Goal: Information Seeking & Learning: Learn about a topic

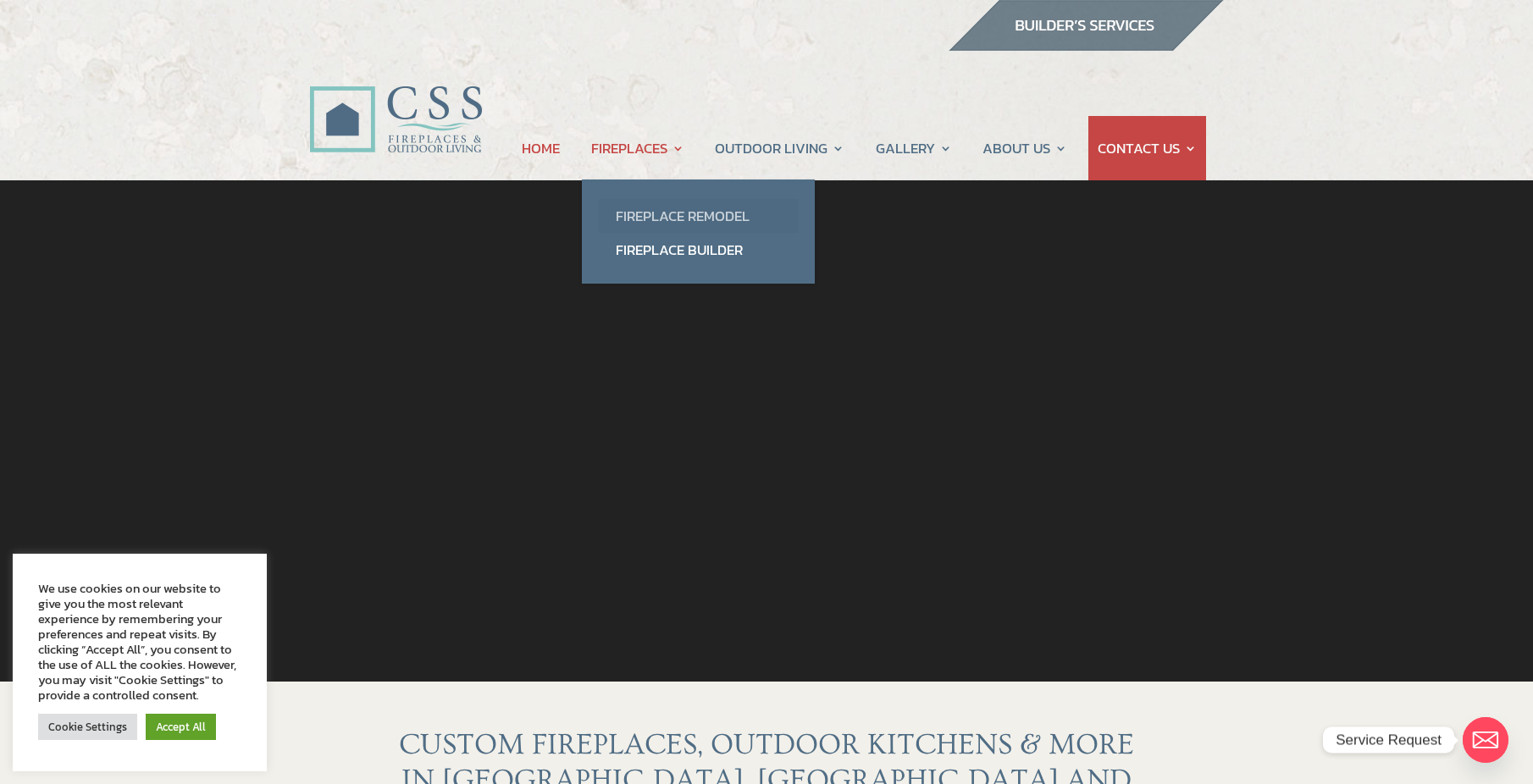
click at [642, 203] on link "Fireplace Remodel" at bounding box center [698, 216] width 199 height 34
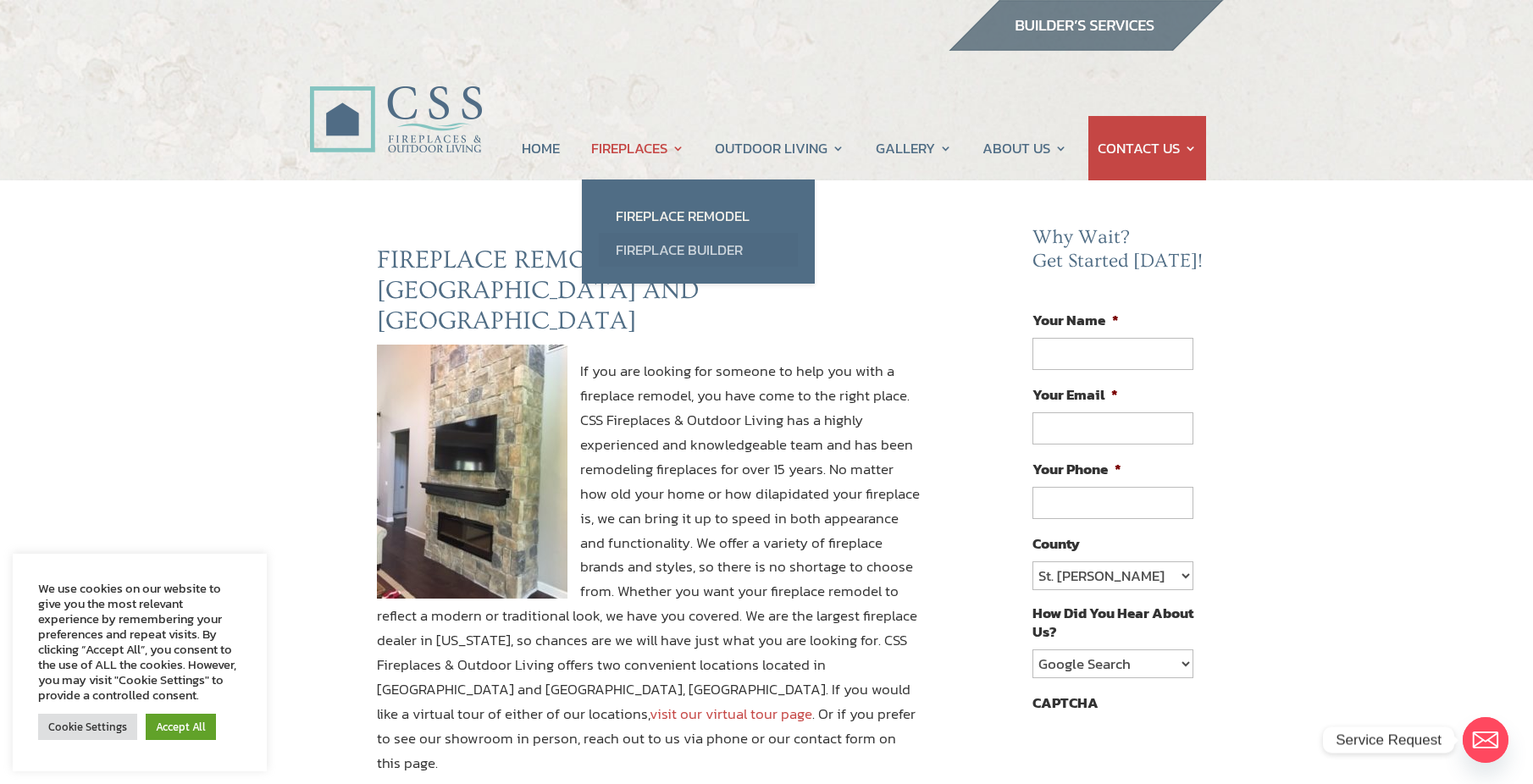
click at [666, 245] on link "Fireplace Builder" at bounding box center [698, 250] width 199 height 34
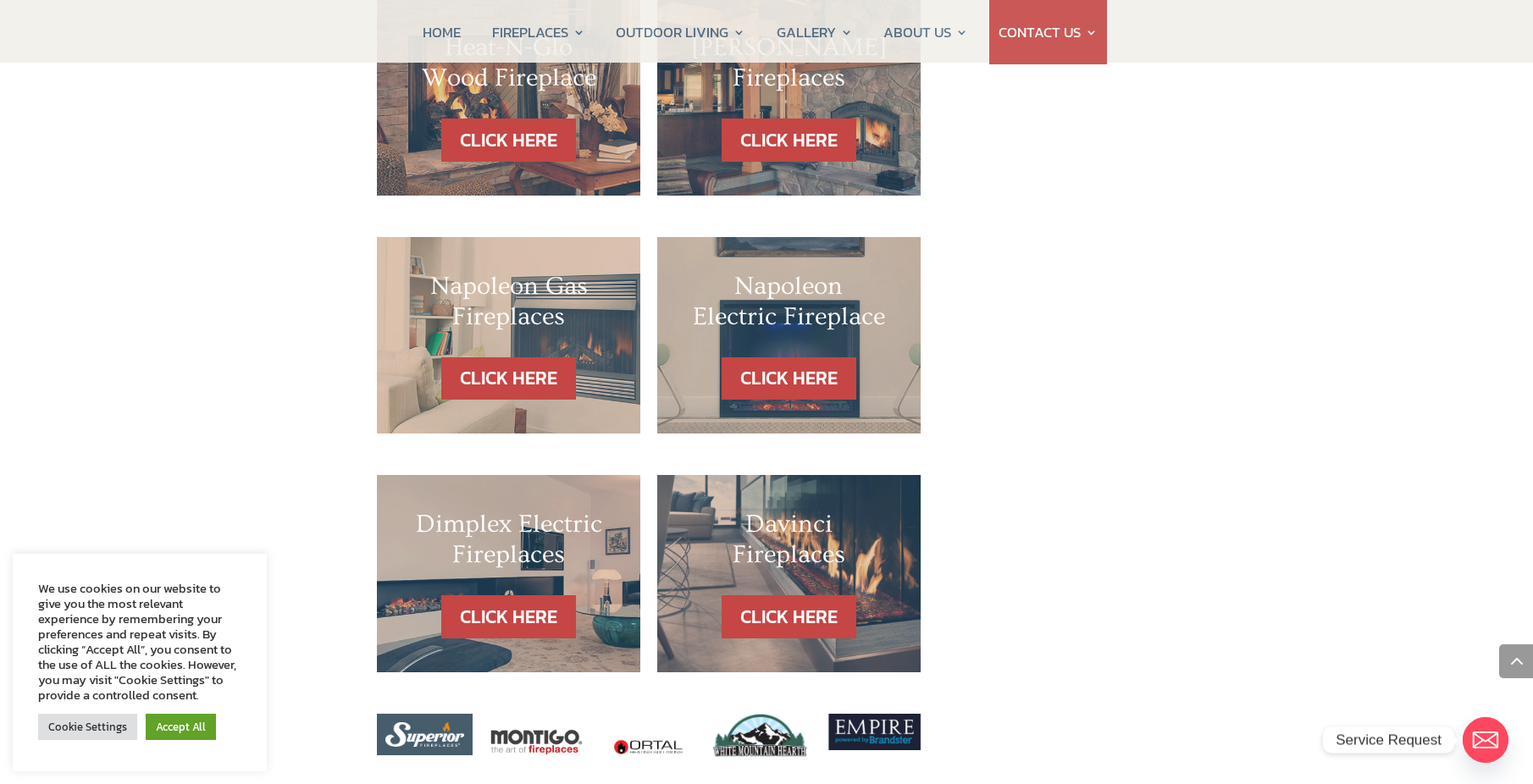
scroll to position [1609, 0]
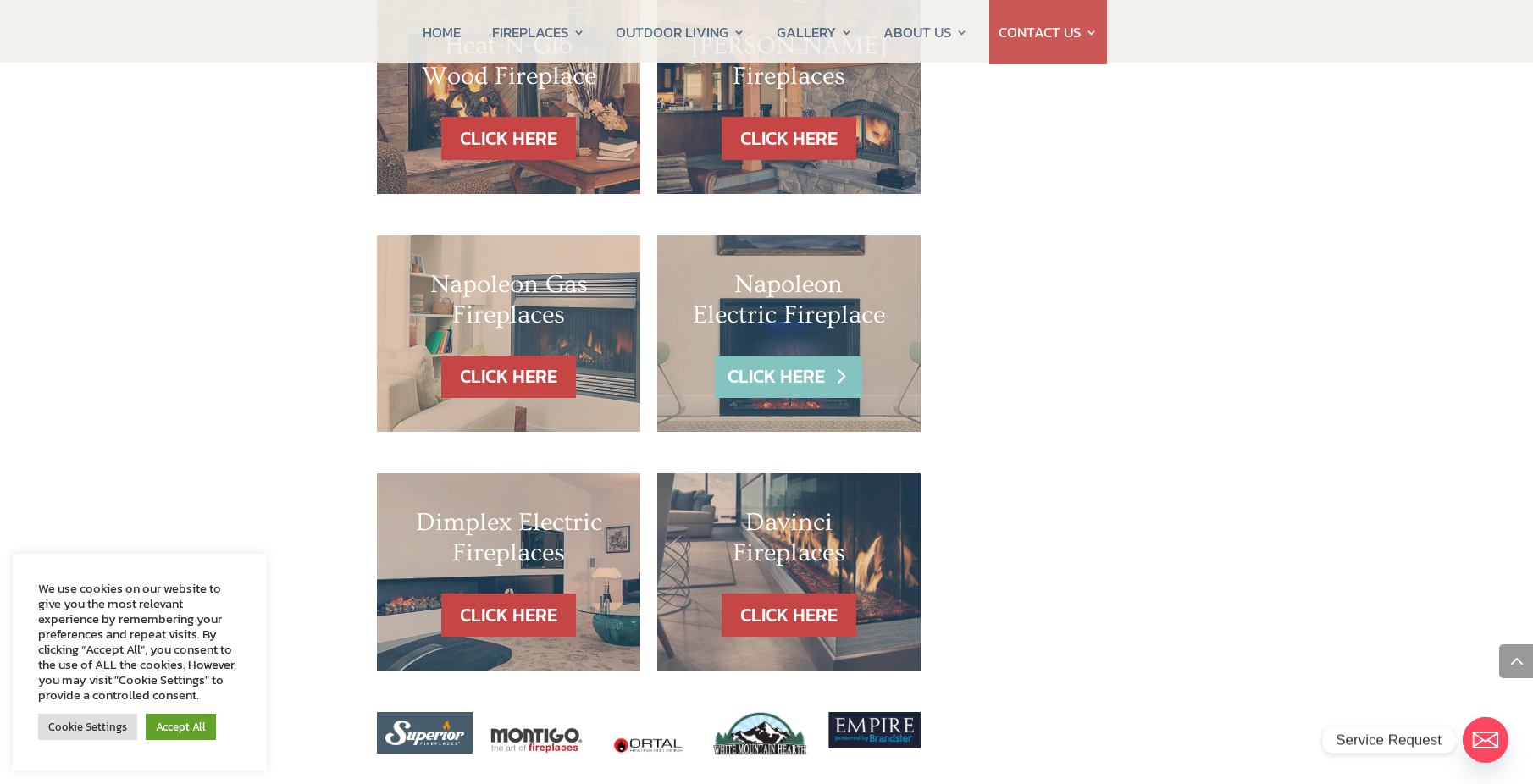
click at [782, 356] on link "CLICK HERE" at bounding box center [788, 377] width 147 height 43
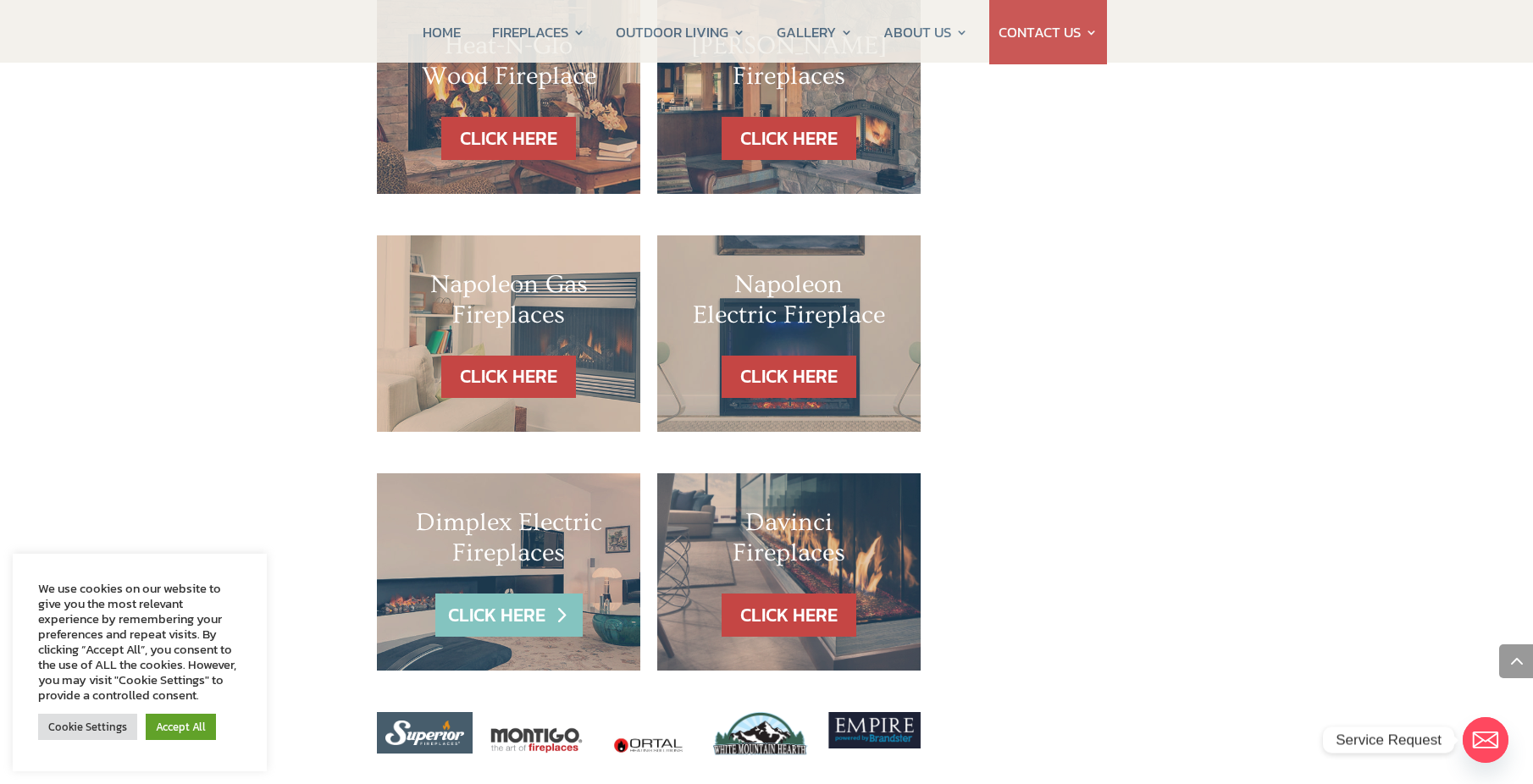
click at [502, 594] on link "CLICK HERE" at bounding box center [508, 615] width 147 height 43
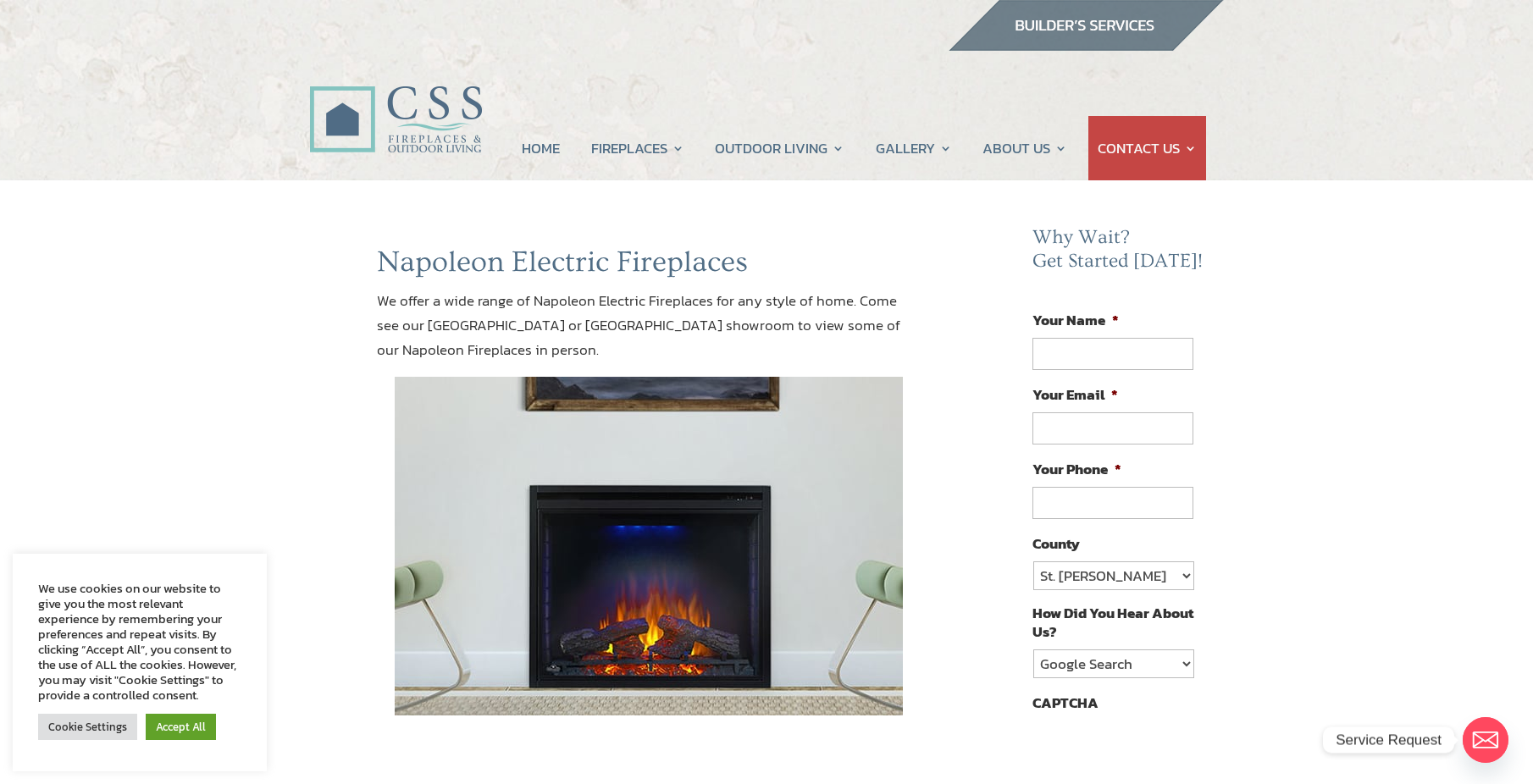
click at [244, 83] on my-module "HOME FIREPLACES Fireplace Remodel Fireplace Builder OUTDOOR LIVING Outdoor Kitc…" at bounding box center [766, 98] width 1533 height 164
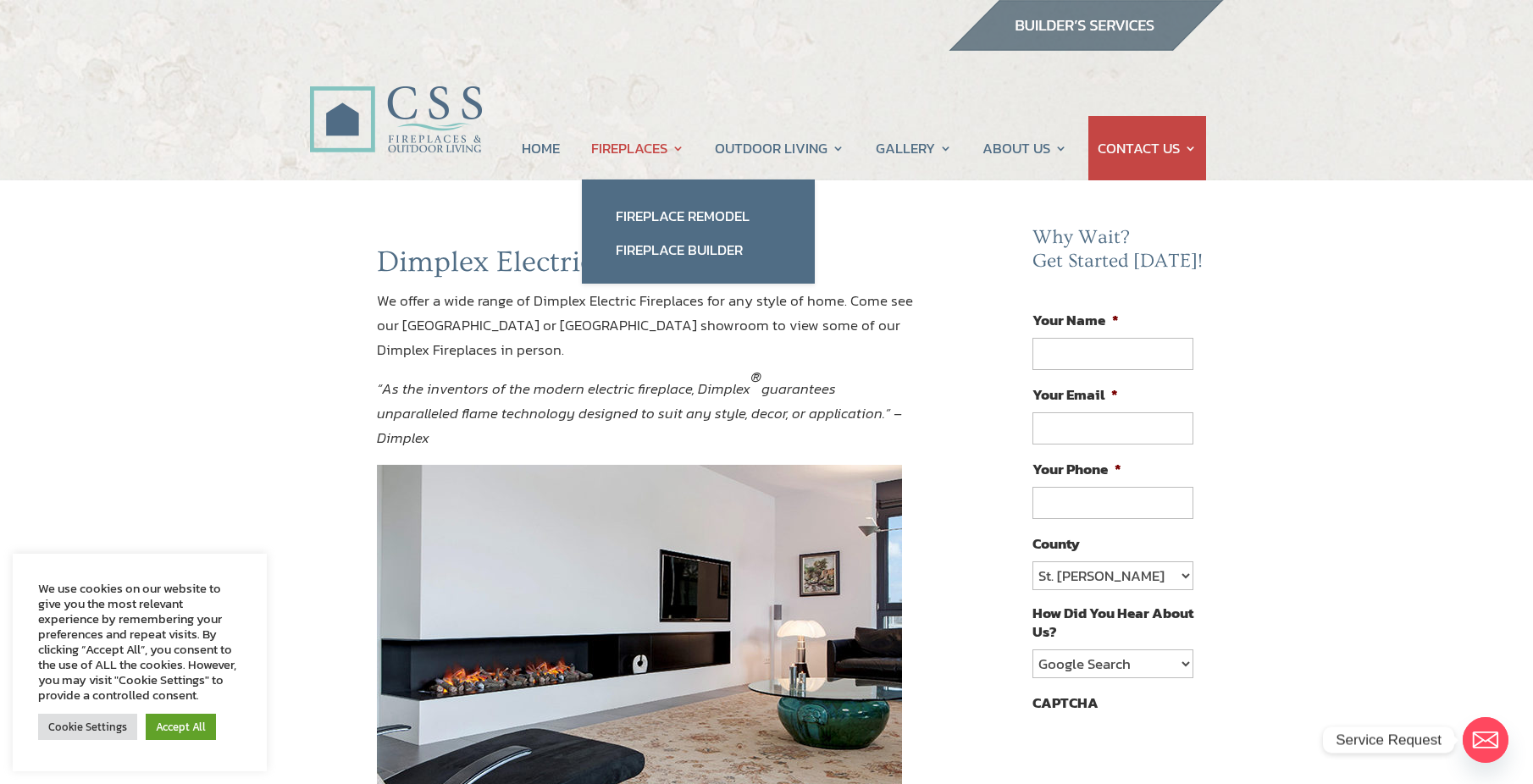
click at [636, 142] on link "FIREPLACES" at bounding box center [638, 148] width 94 height 64
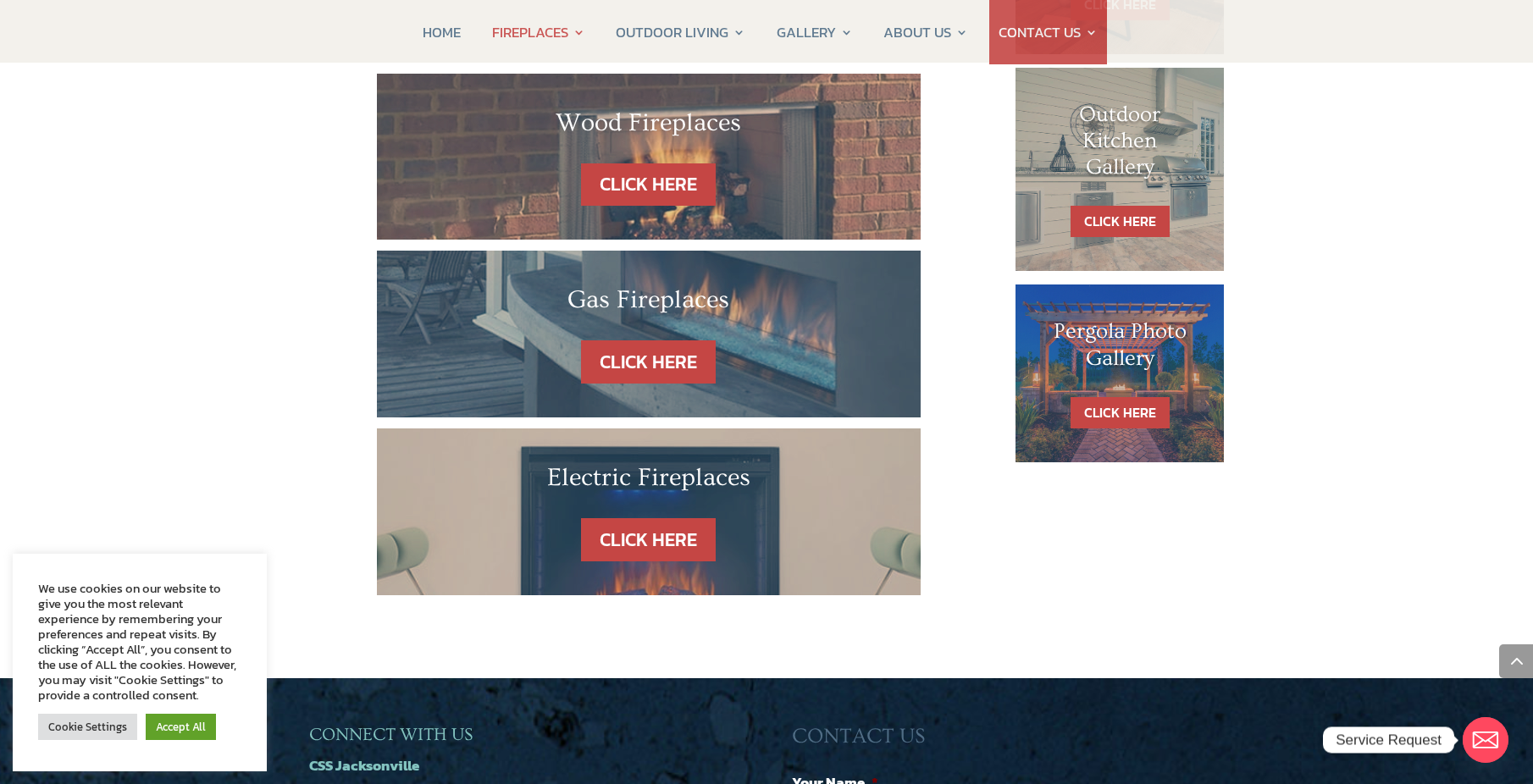
scroll to position [1016, 0]
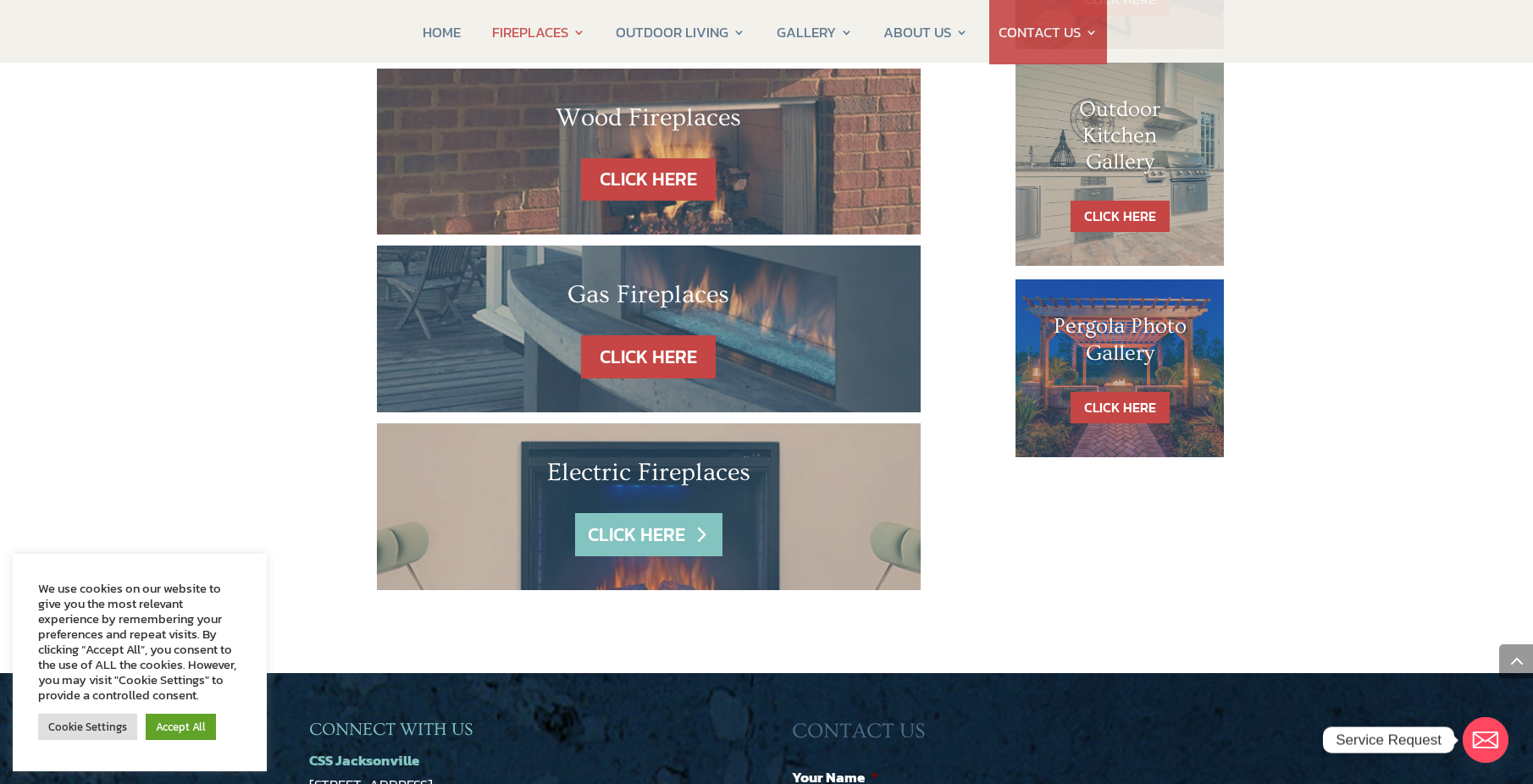
drag, startPoint x: 686, startPoint y: 459, endPoint x: 666, endPoint y: 461, distance: 20.1
click at [685, 513] on link "CLICK HERE" at bounding box center [649, 534] width 147 height 43
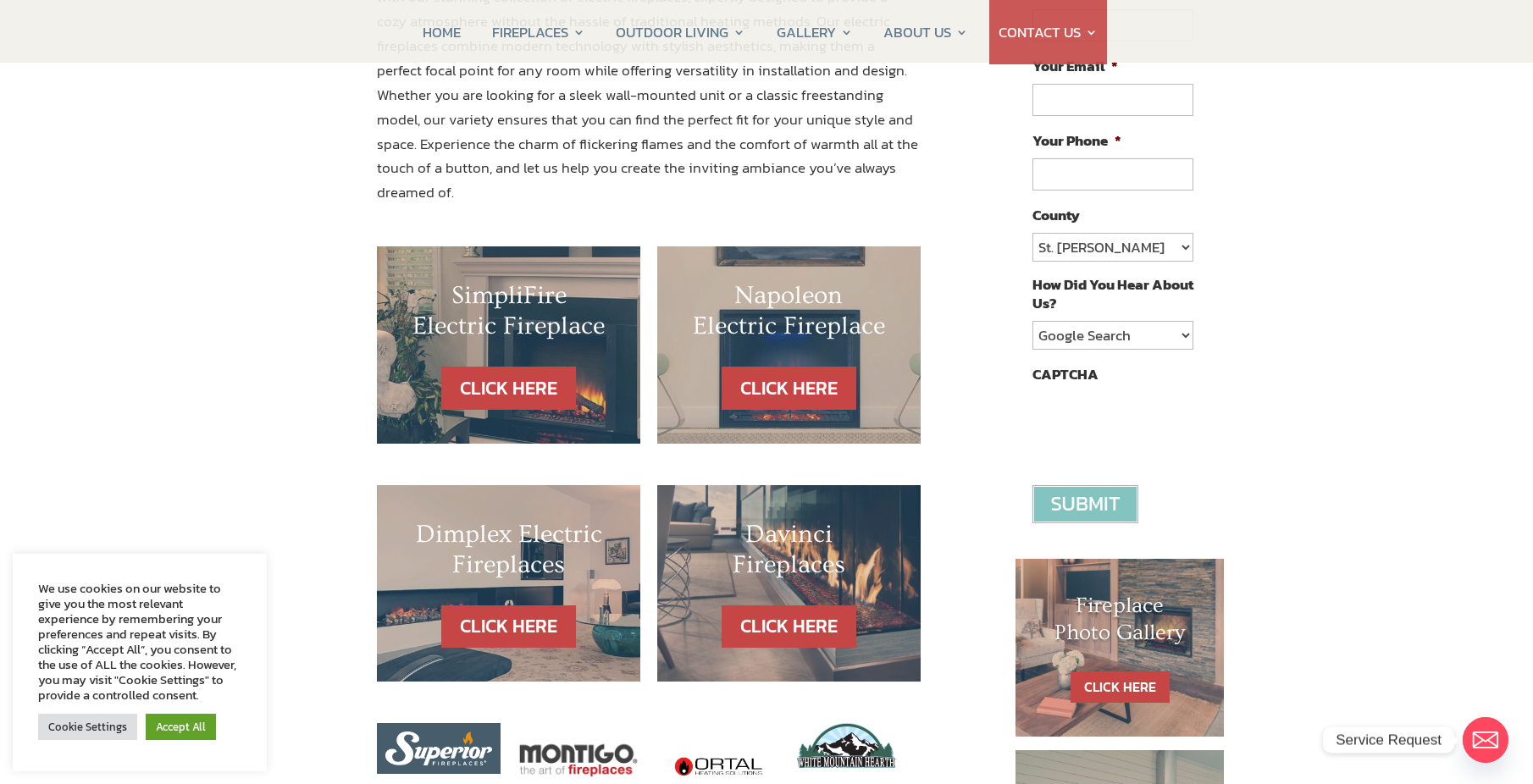
scroll to position [338, 0]
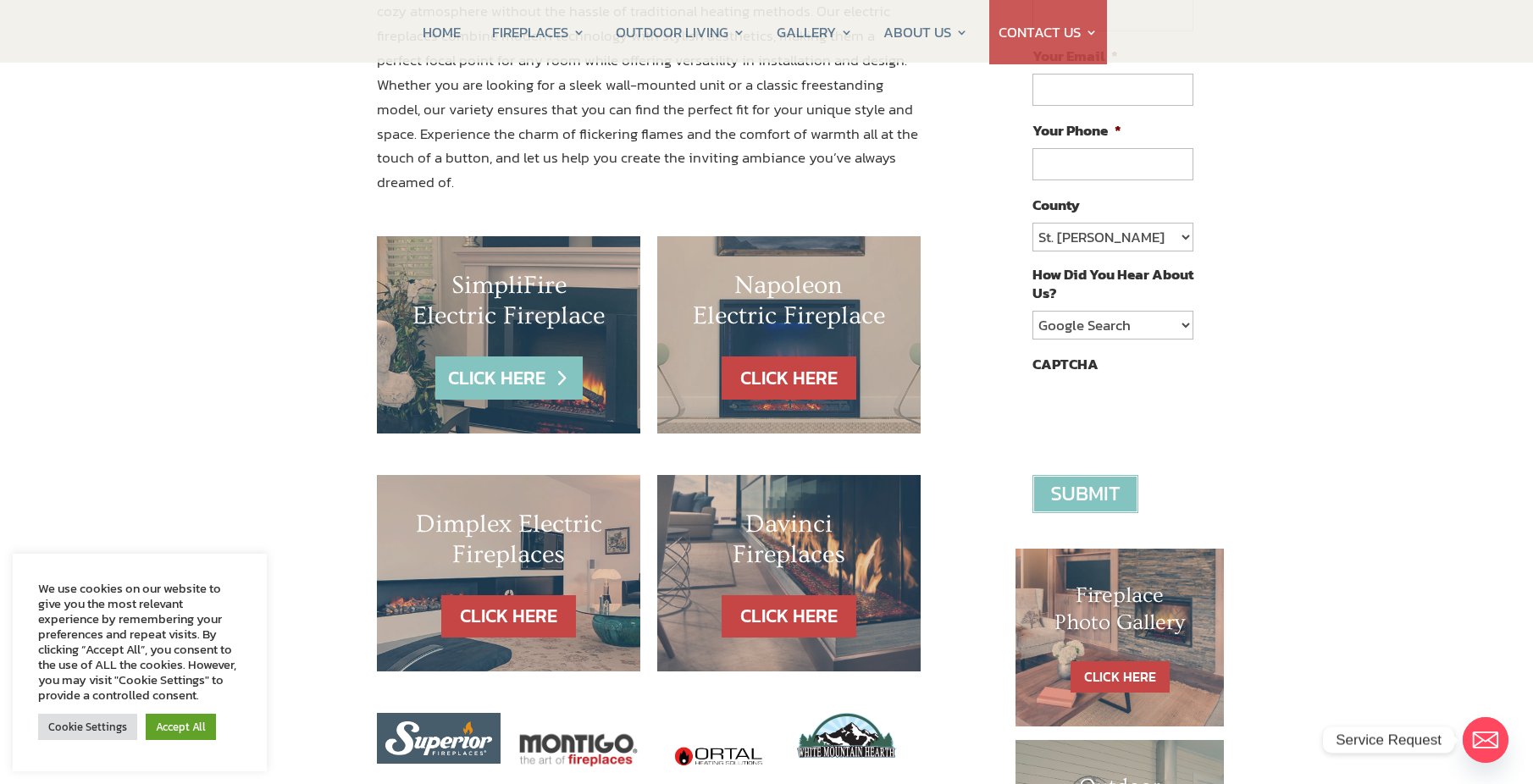
click at [519, 357] on link "CLICK HERE" at bounding box center [508, 378] width 147 height 43
click at [472, 357] on link "CLICK HERE" at bounding box center [508, 378] width 147 height 43
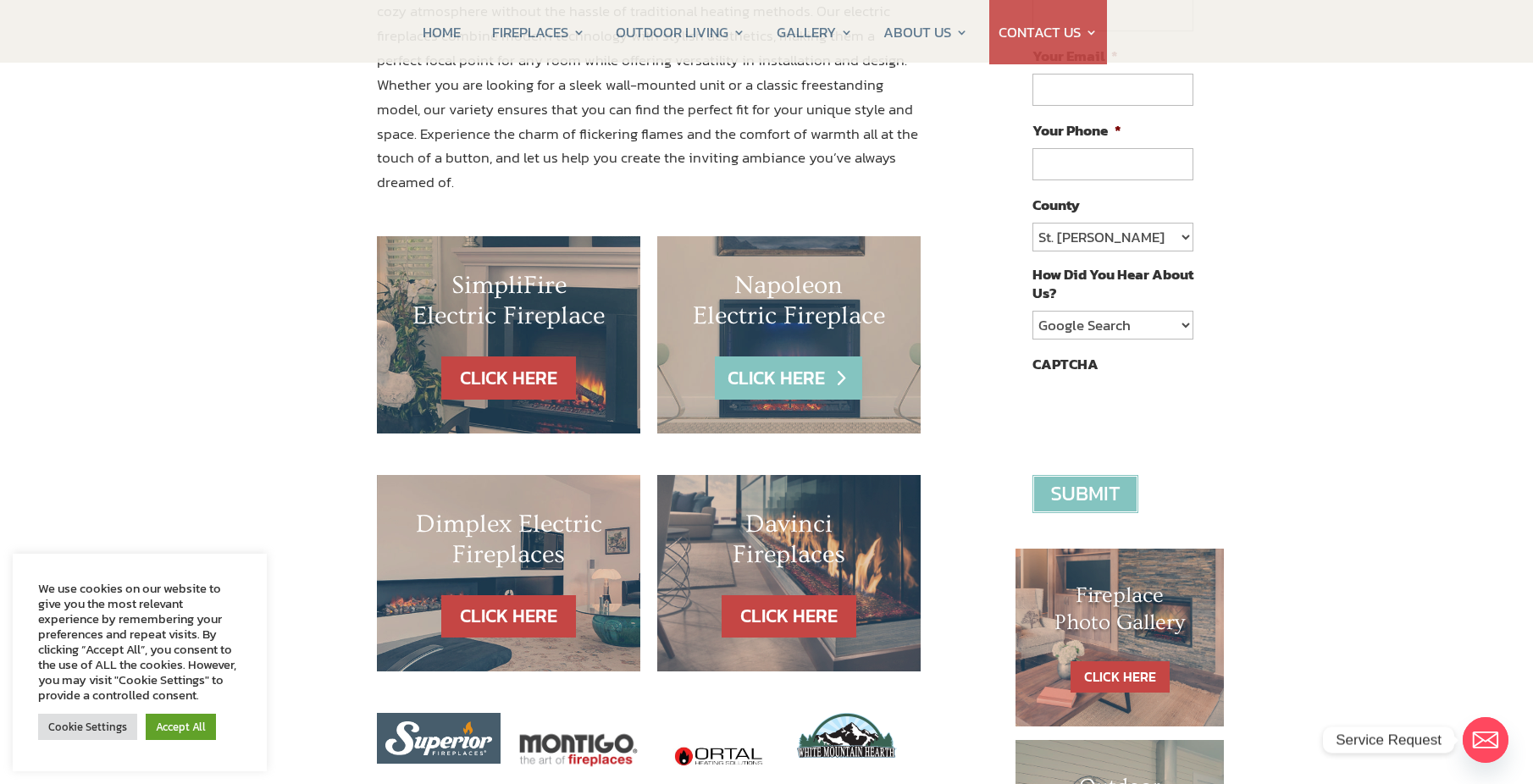
click at [797, 357] on link "CLICK HERE" at bounding box center [788, 378] width 147 height 43
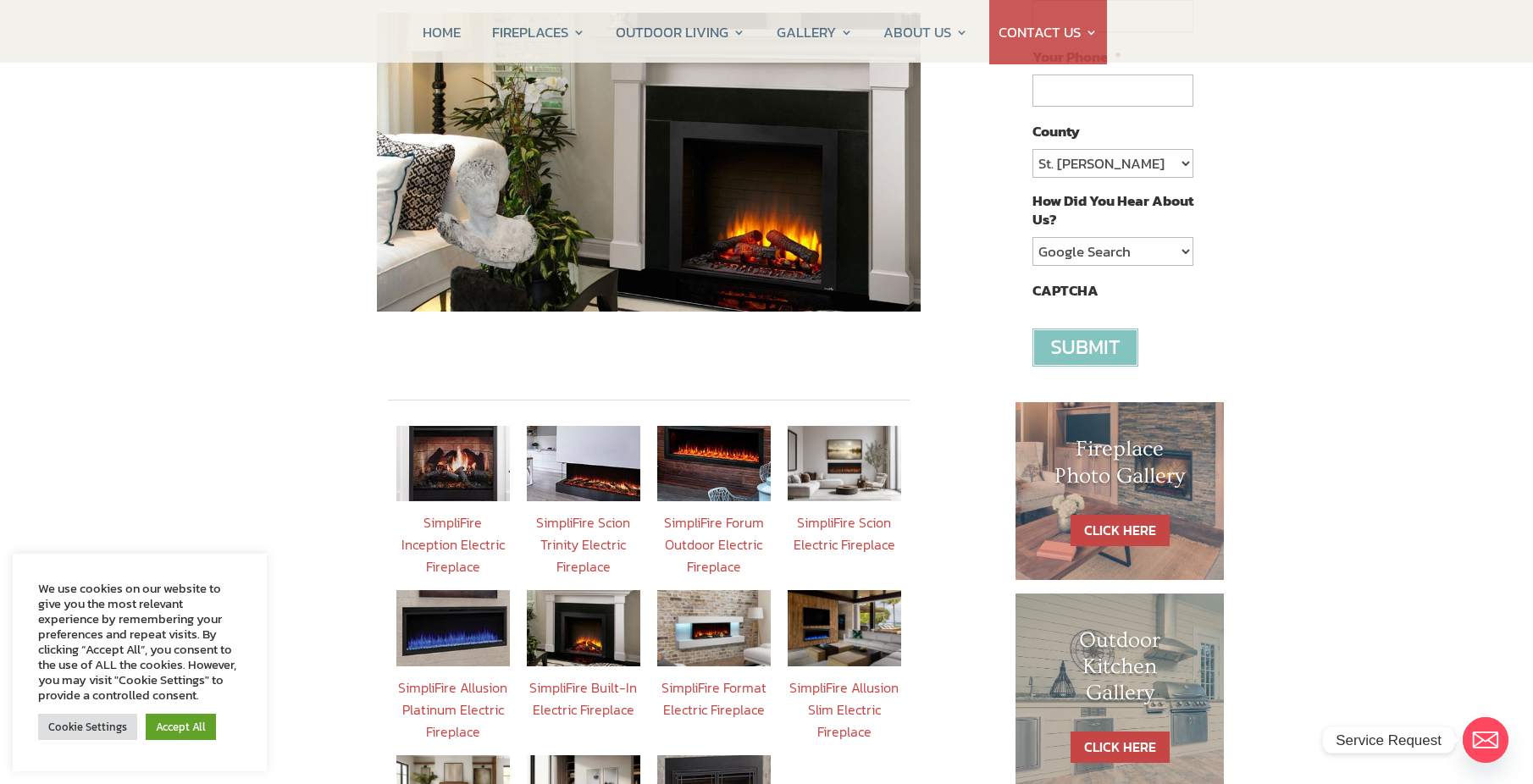
scroll to position [335, 0]
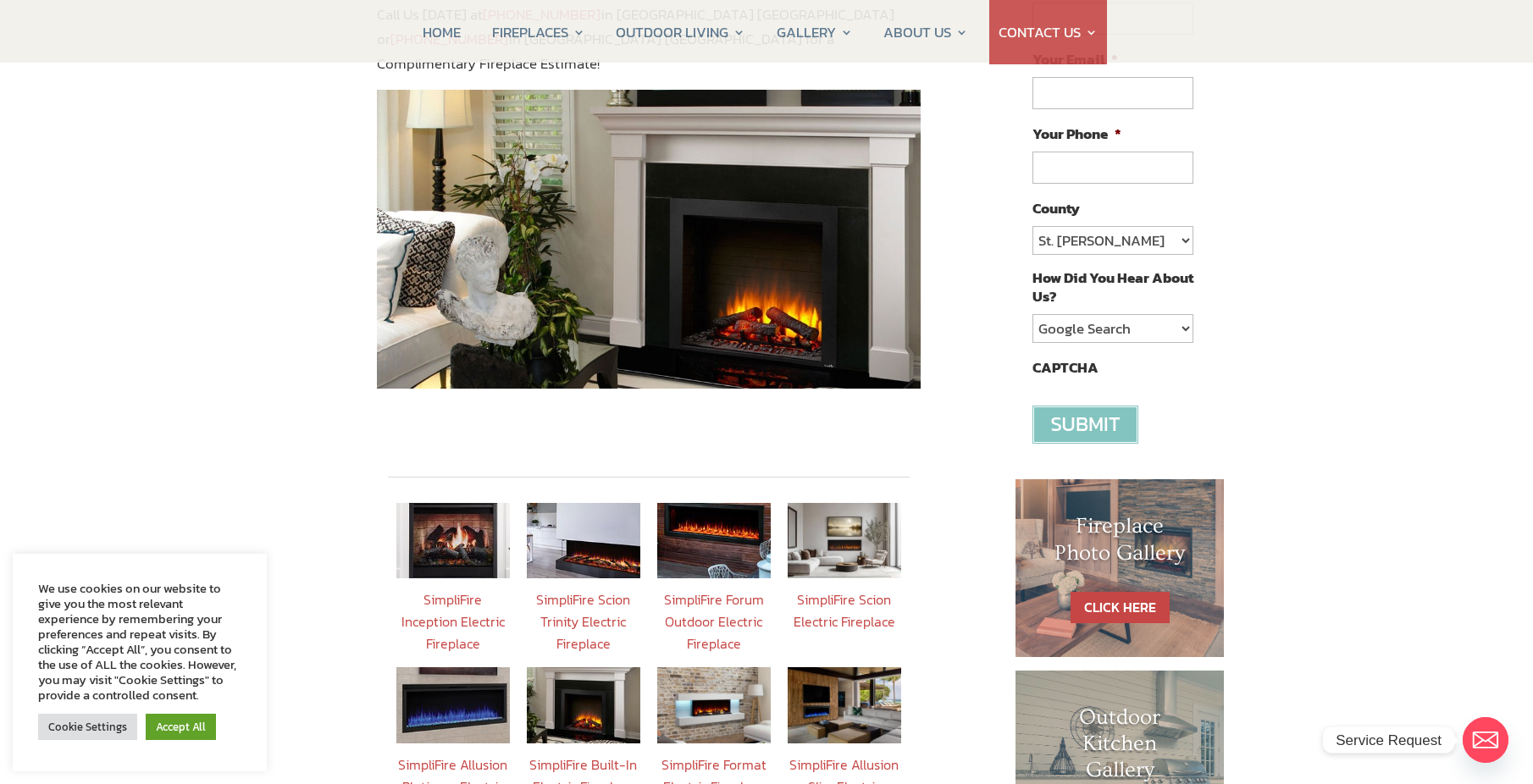
click at [447, 521] on img at bounding box center [452, 540] width 113 height 75
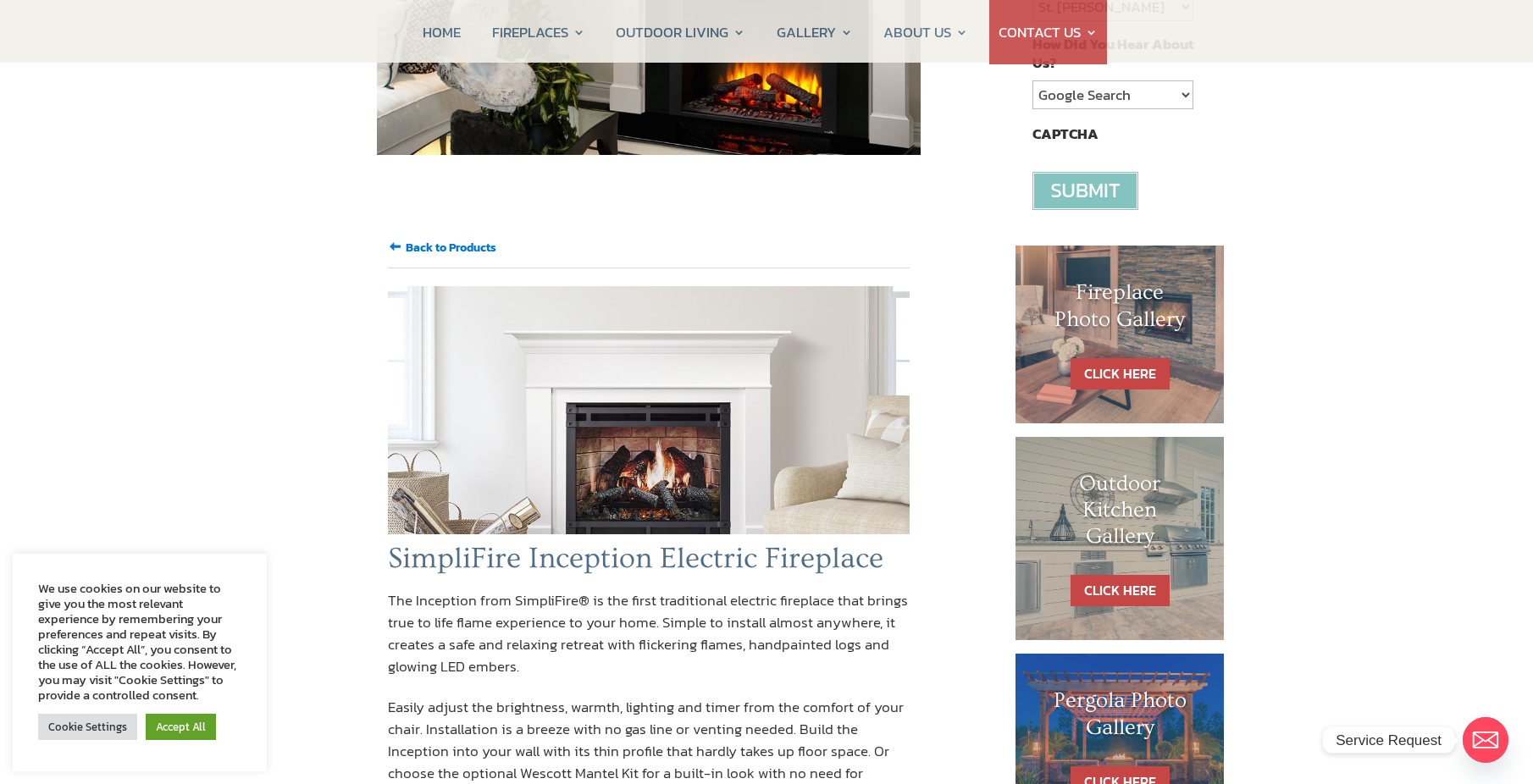
scroll to position [589, 0]
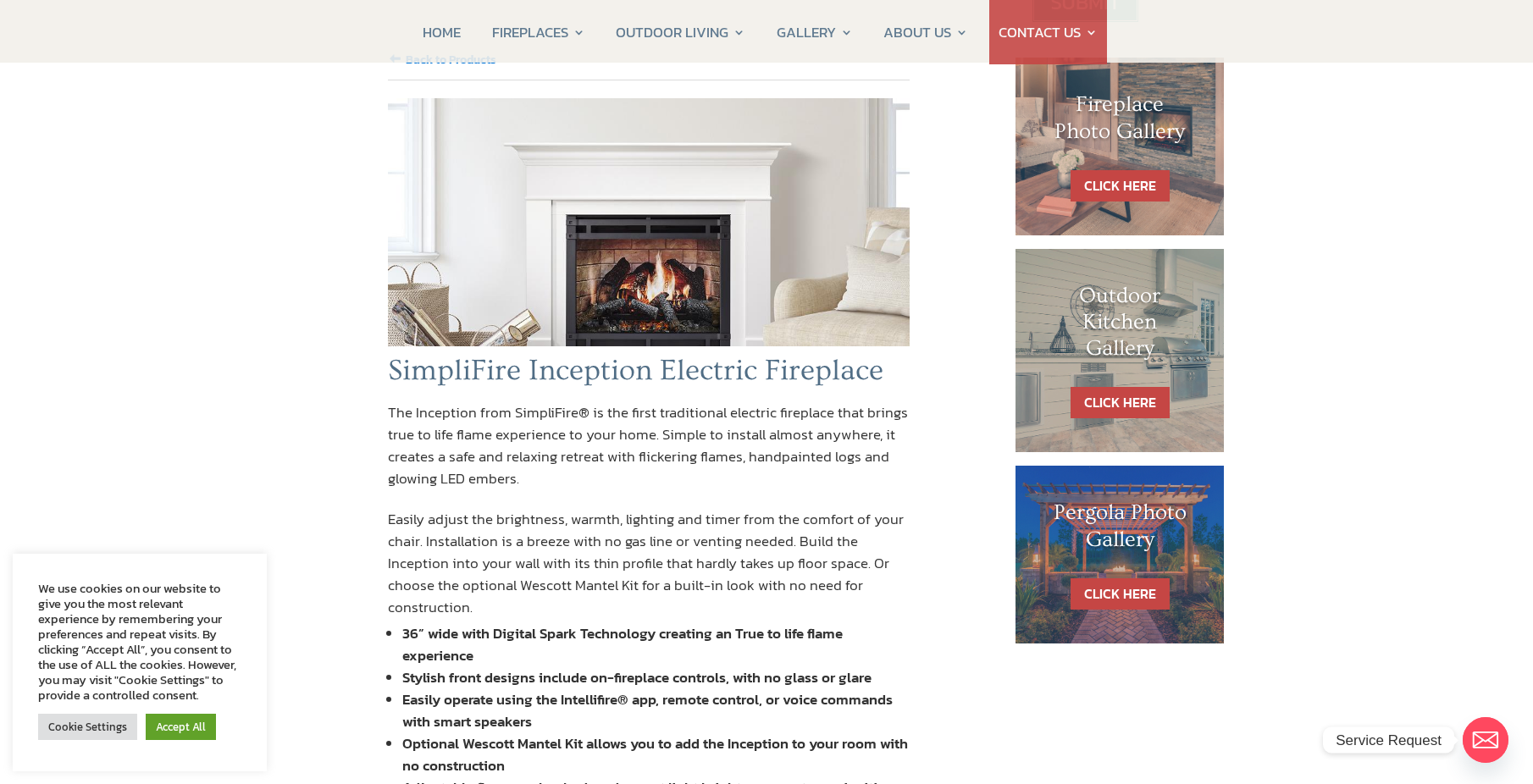
scroll to position [759, 0]
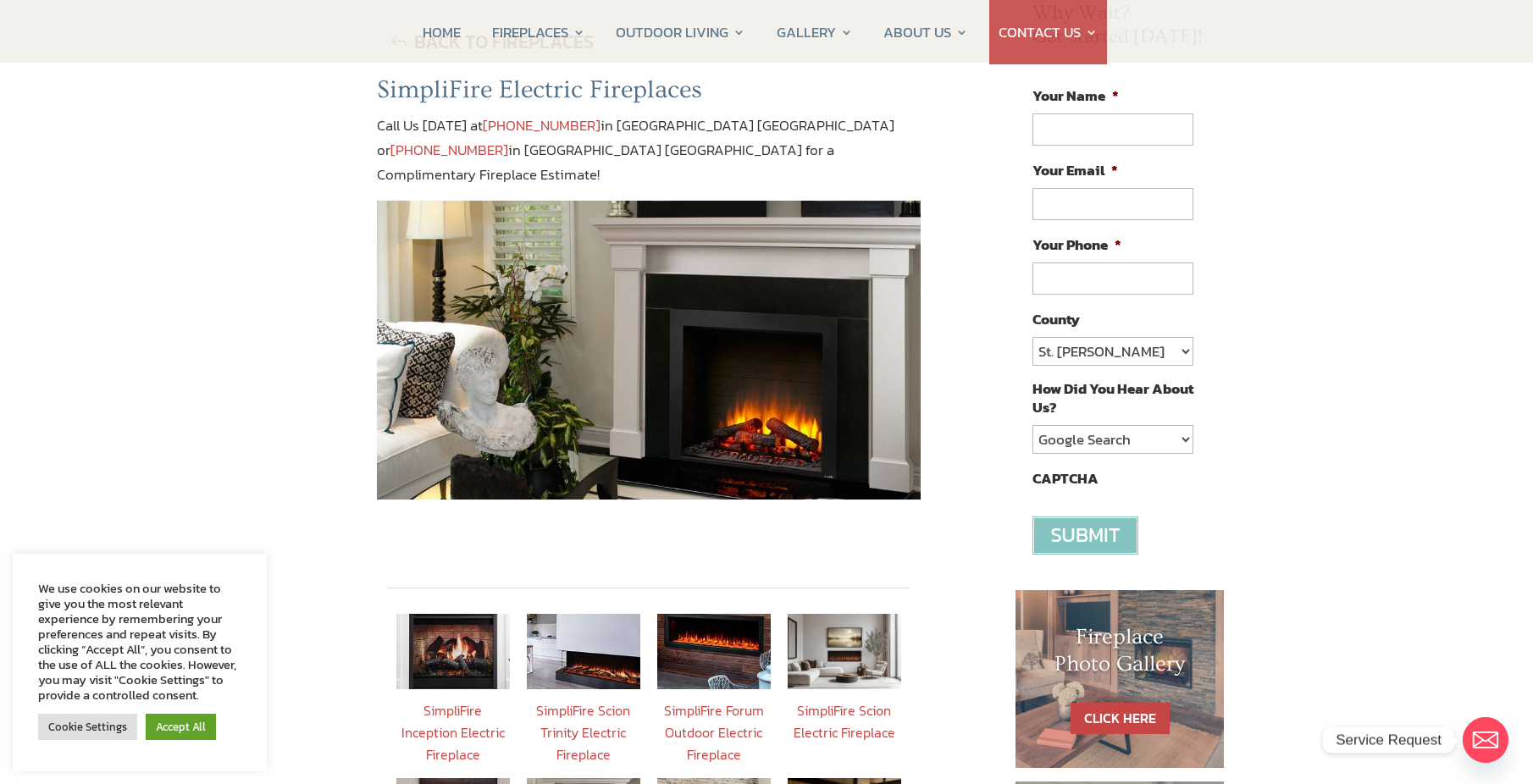
scroll to position [255, 0]
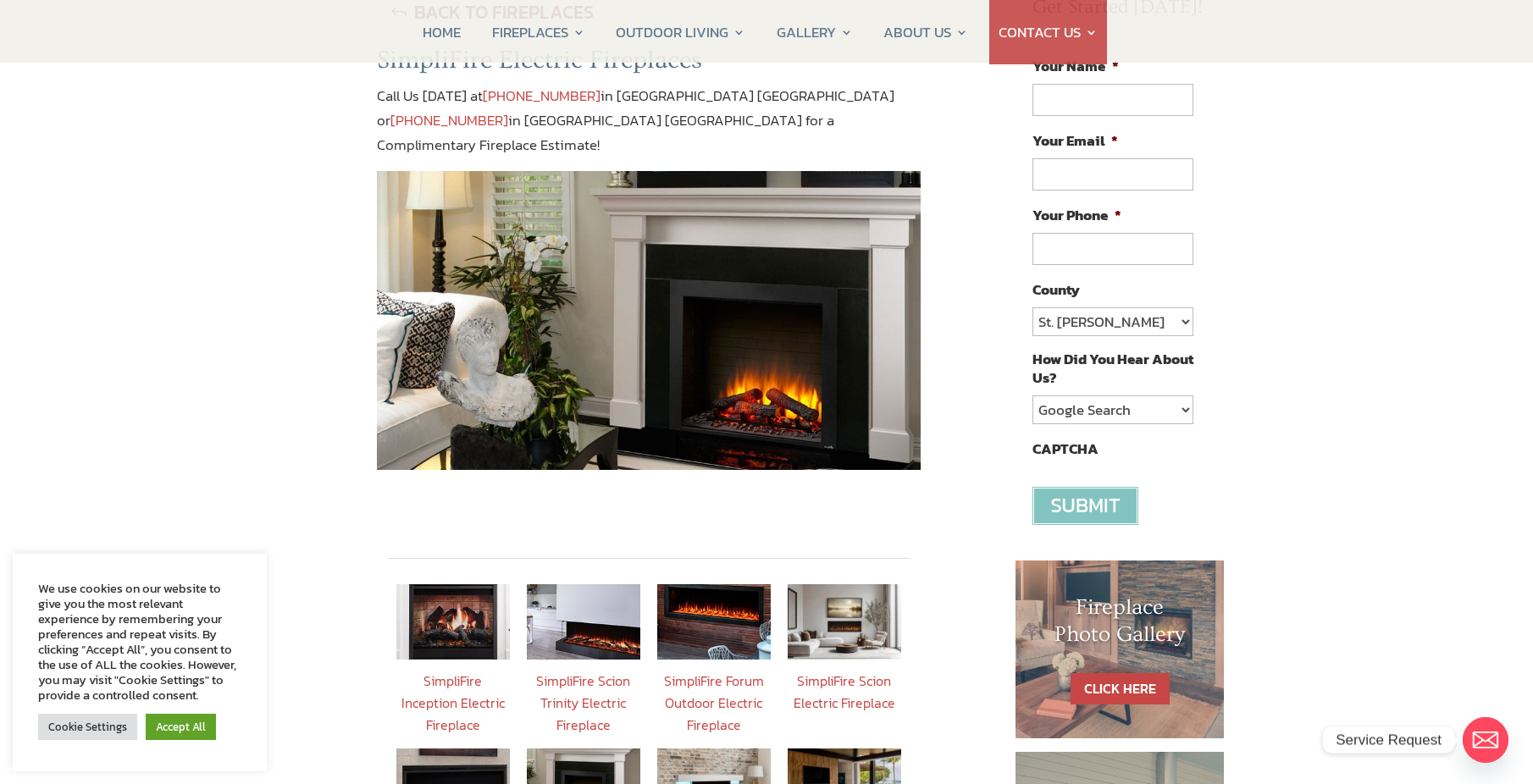
click at [448, 590] on img at bounding box center [452, 621] width 113 height 75
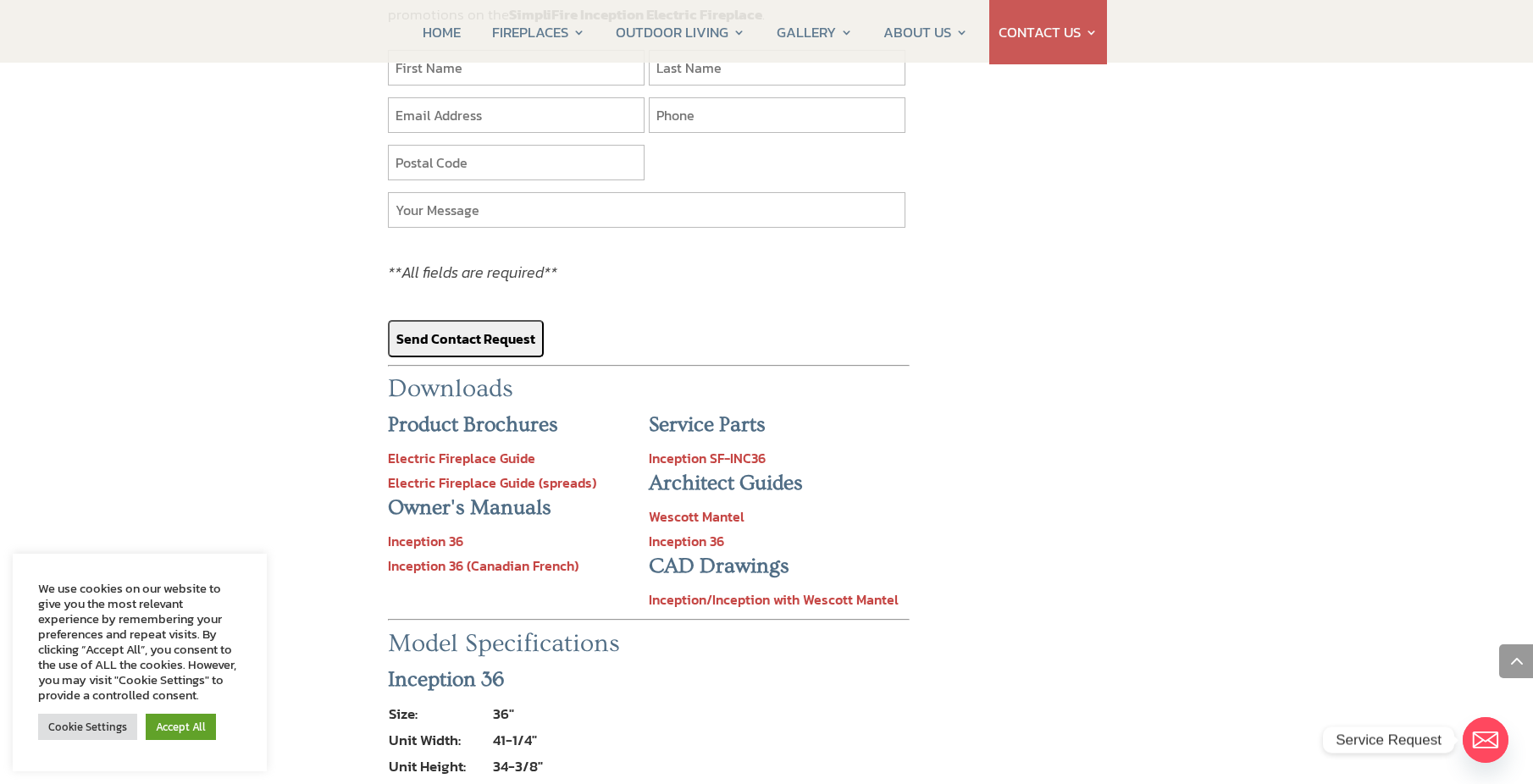
scroll to position [1779, 0]
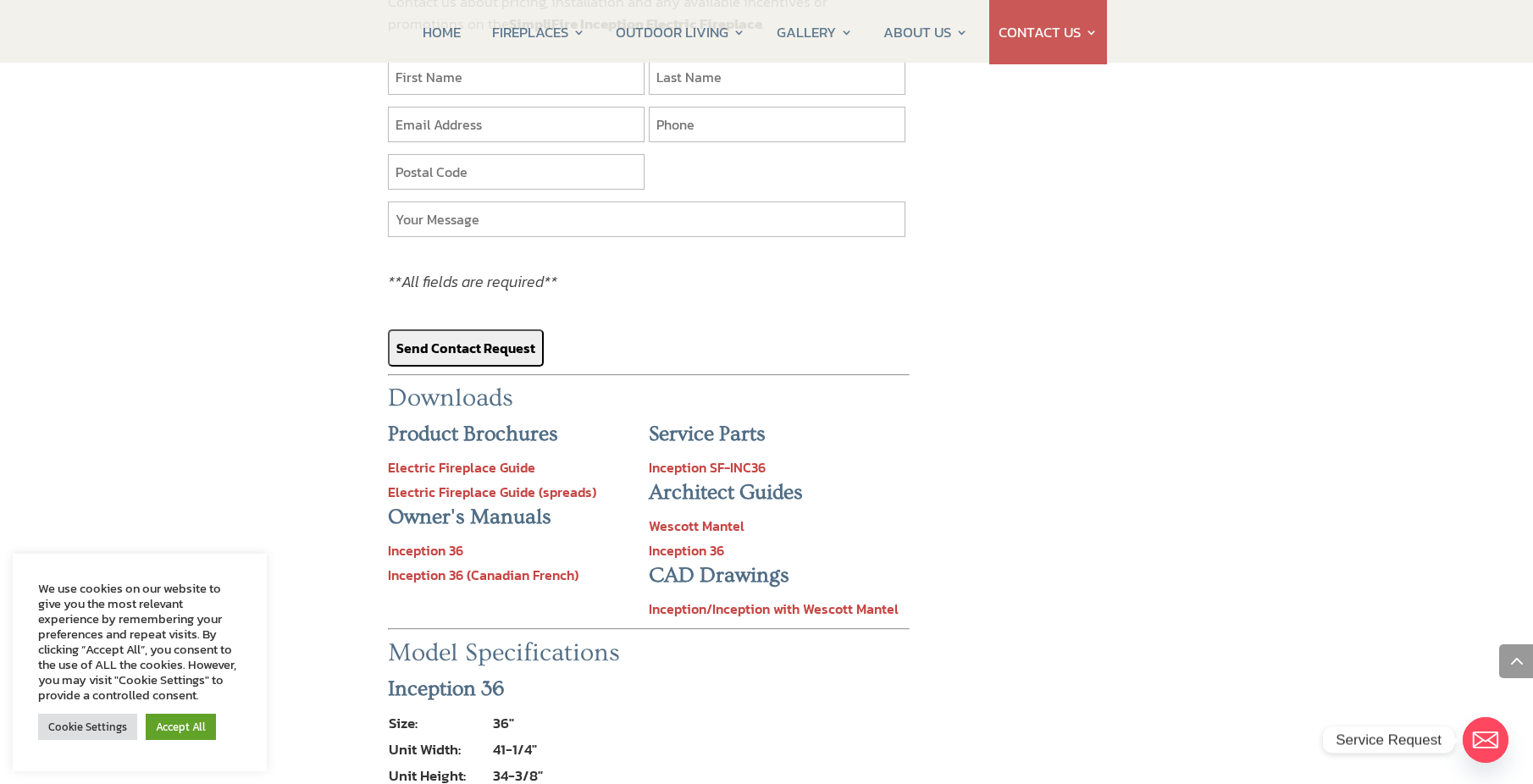
click at [474, 457] on link "Electric Fireplace Guide" at bounding box center [461, 467] width 147 height 20
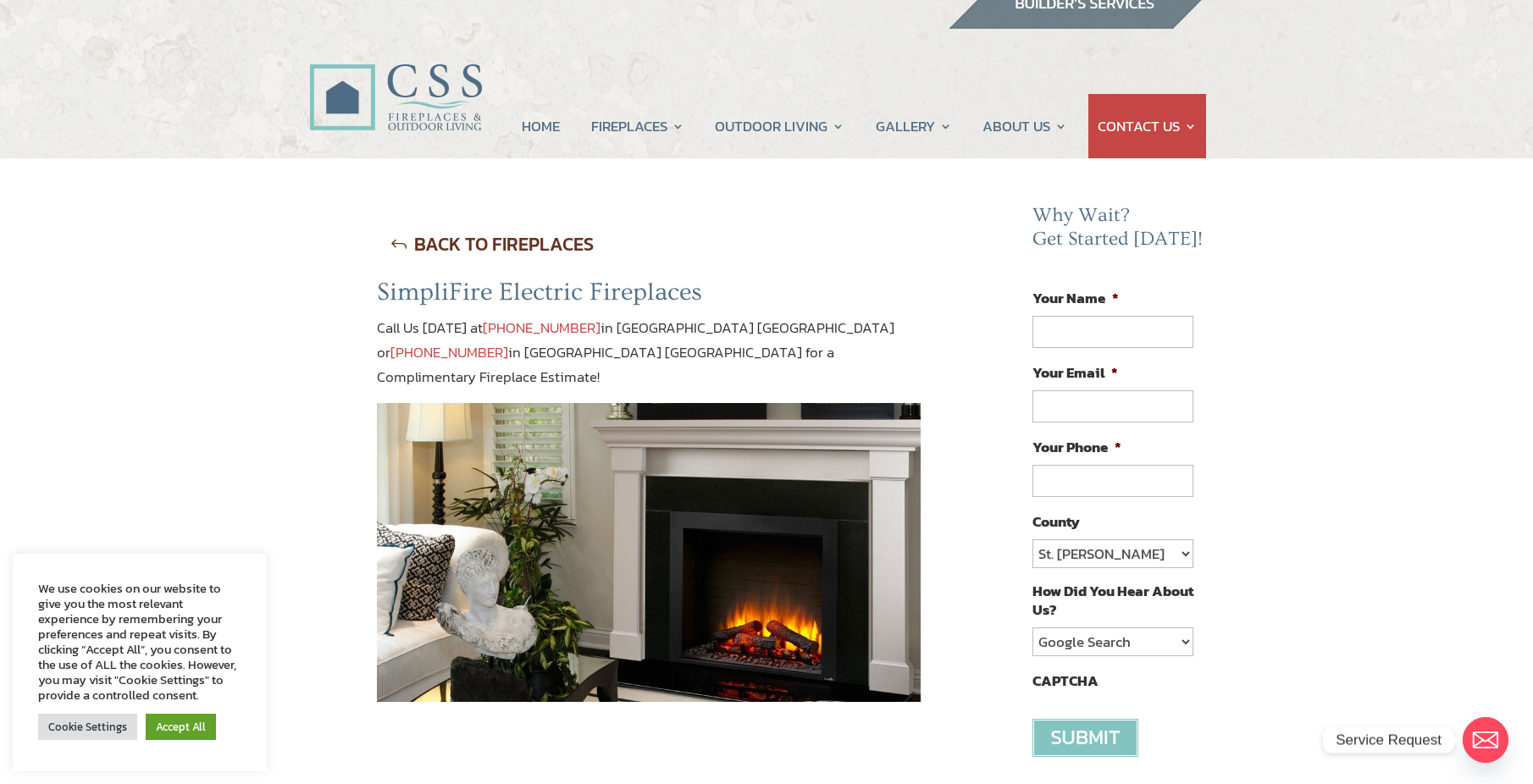
scroll to position [0, 0]
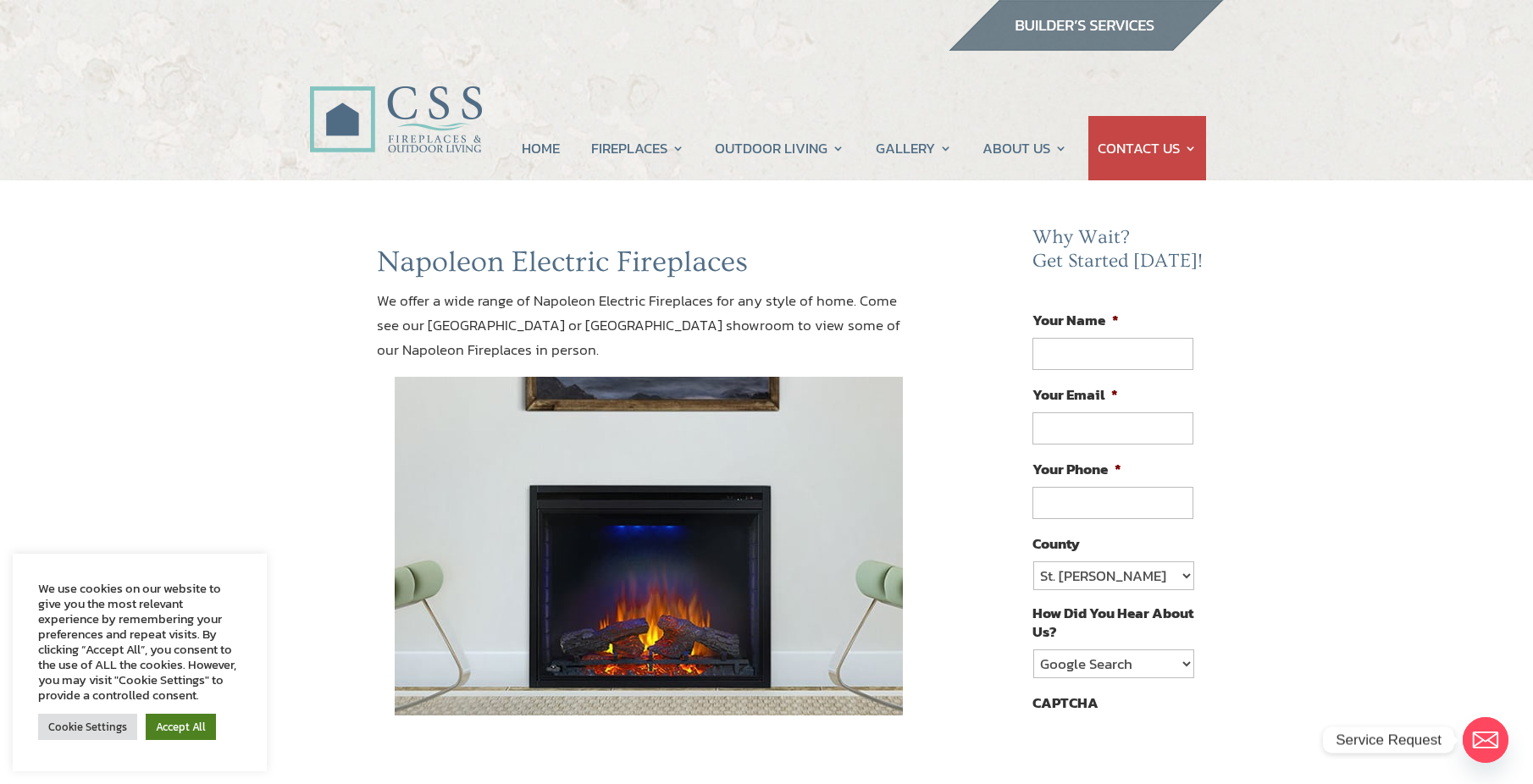
click at [200, 730] on link "Accept All" at bounding box center [180, 726] width 70 height 26
